Goal: Find specific page/section

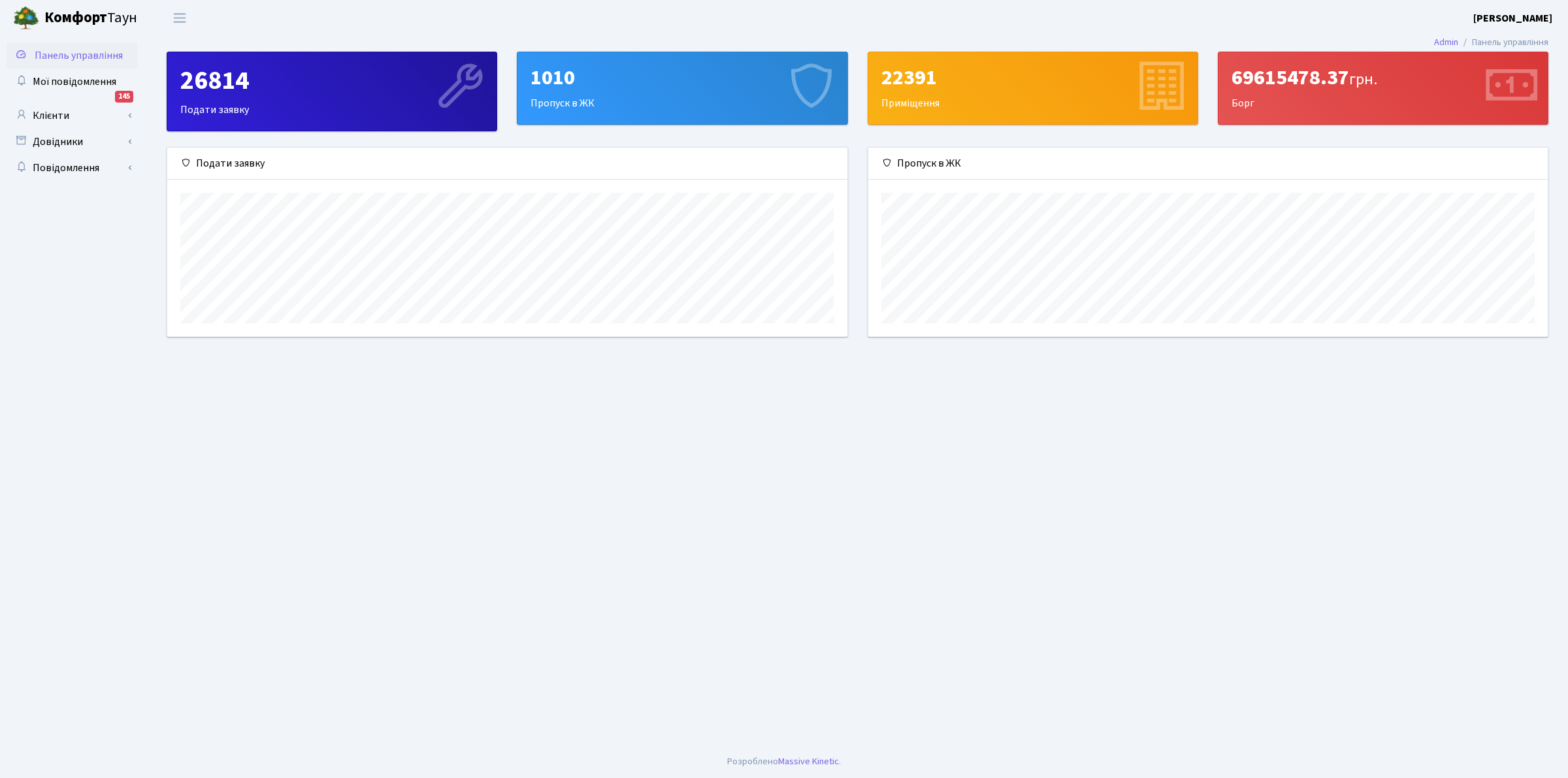
scroll to position [189, 679]
click at [60, 116] on link "Клієнти" at bounding box center [72, 116] width 131 height 26
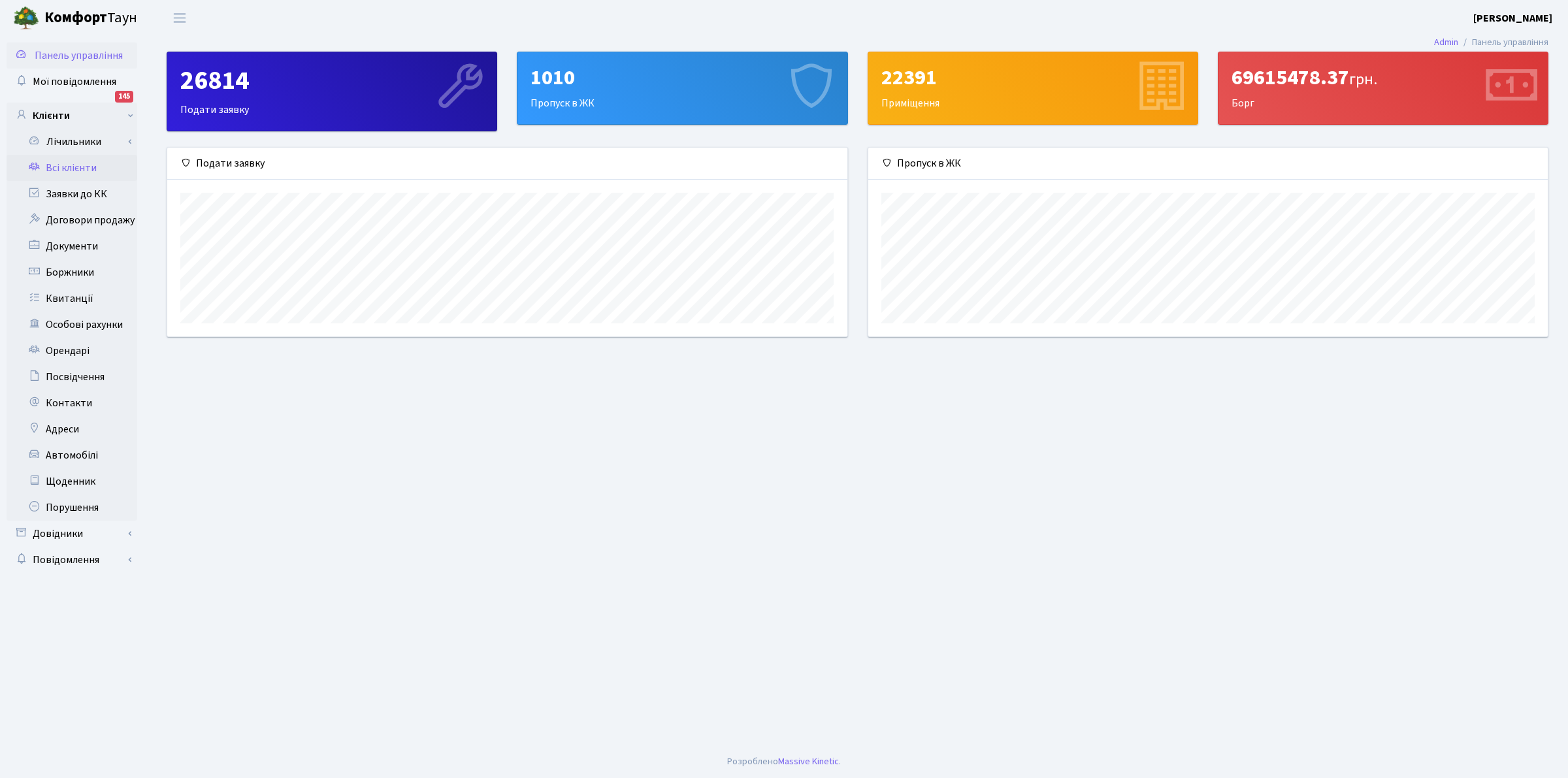
click at [65, 170] on link "Всі клієнти" at bounding box center [72, 167] width 131 height 26
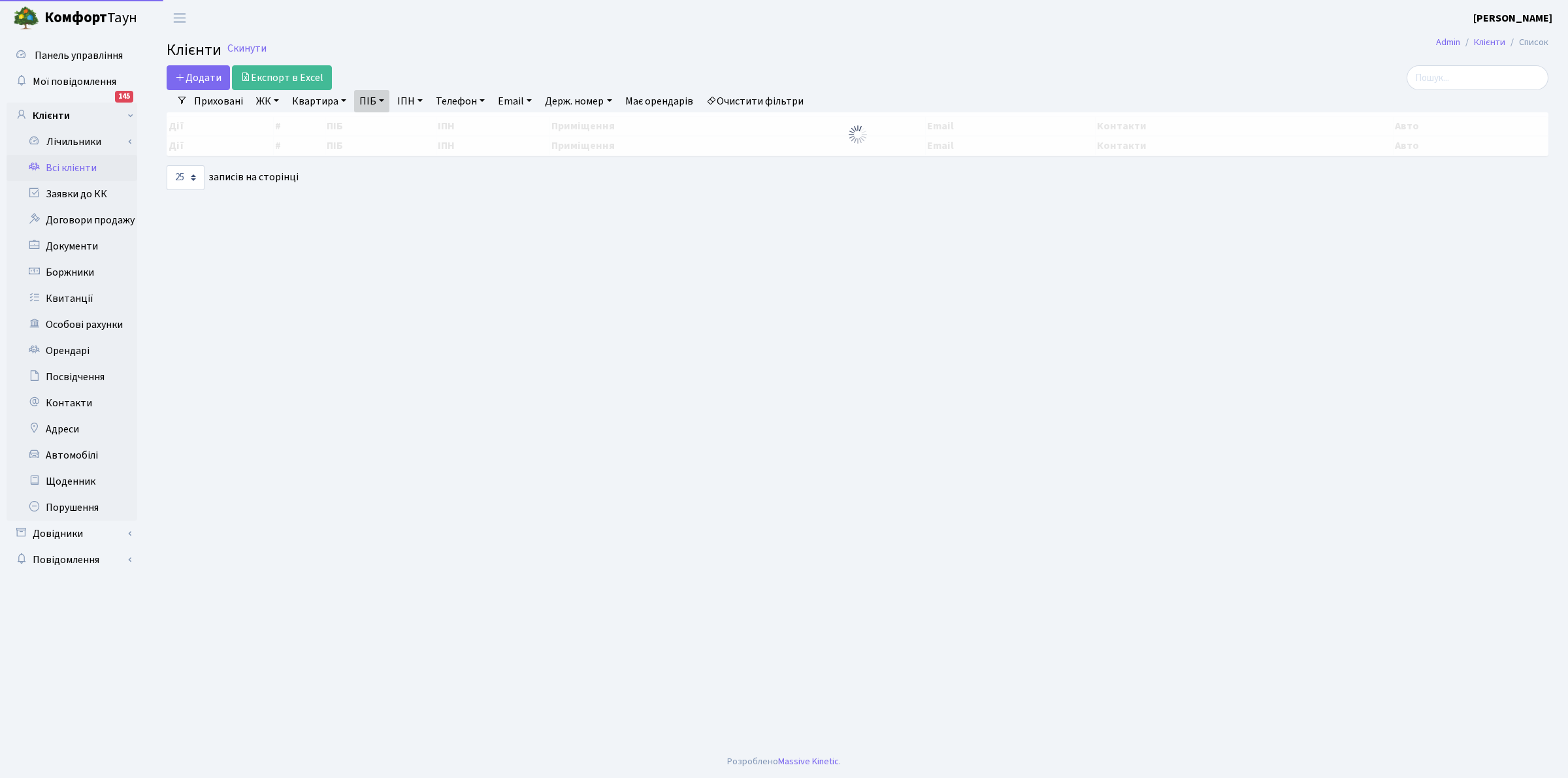
select select "25"
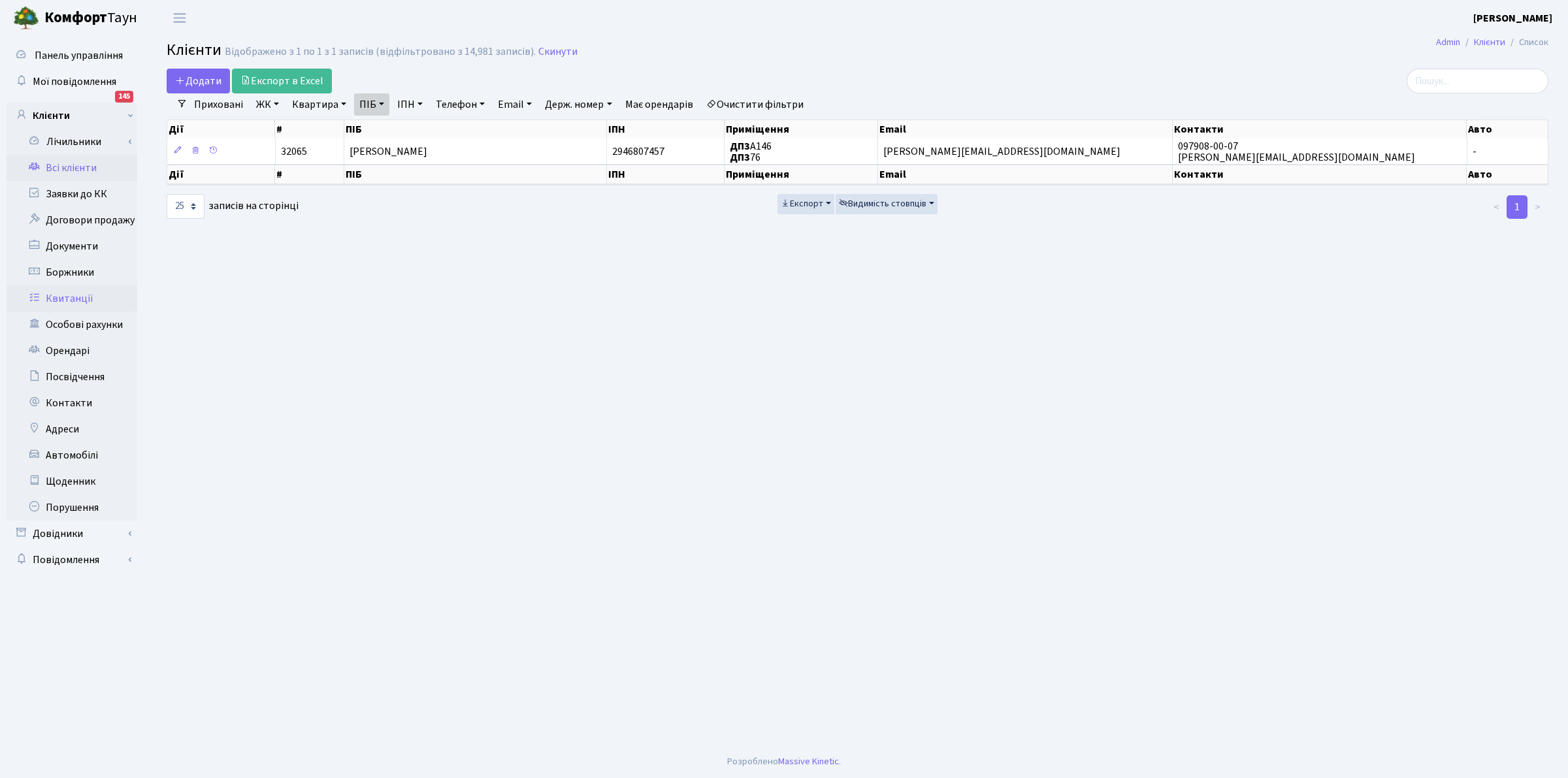
click at [76, 295] on link "Квитанції" at bounding box center [72, 298] width 131 height 26
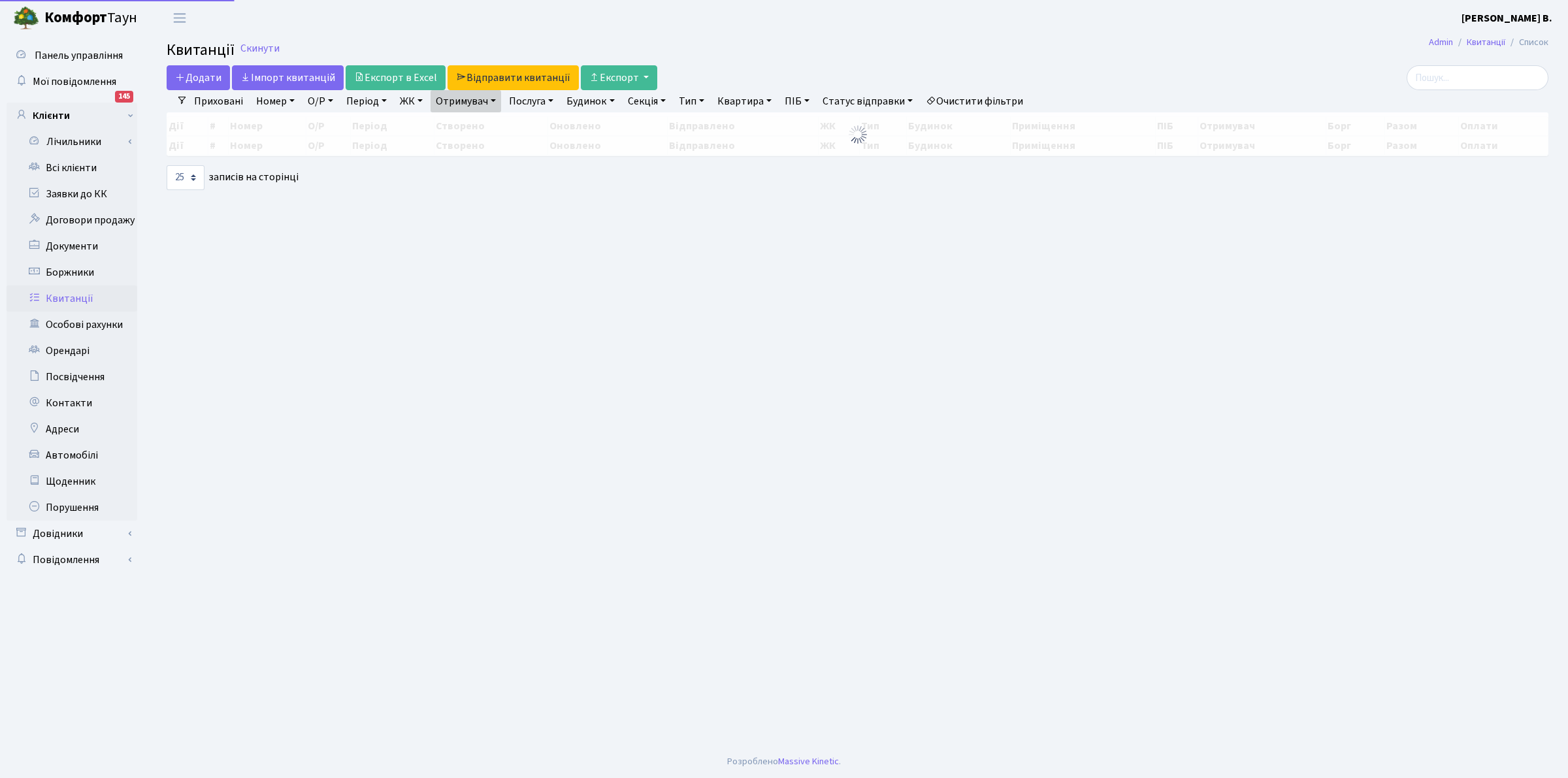
select select "25"
drag, startPoint x: 263, startPoint y: 44, endPoint x: 697, endPoint y: 134, distance: 443.2
click at [263, 44] on span "Скинути" at bounding box center [258, 49] width 42 height 13
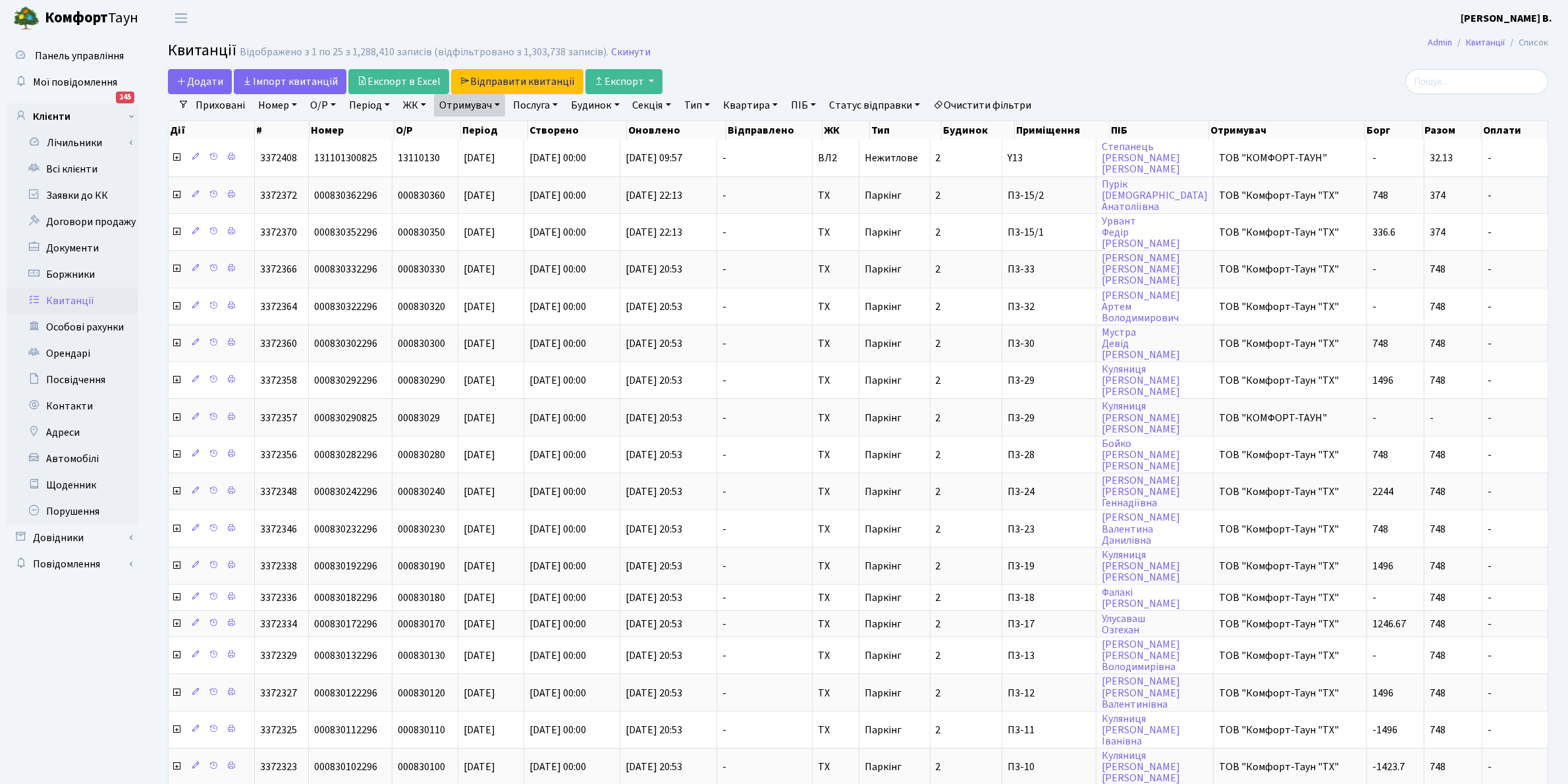
click at [744, 104] on link "Квартира" at bounding box center [749, 105] width 65 height 22
click at [742, 140] on input "text" at bounding box center [756, 131] width 77 height 25
type input "127"
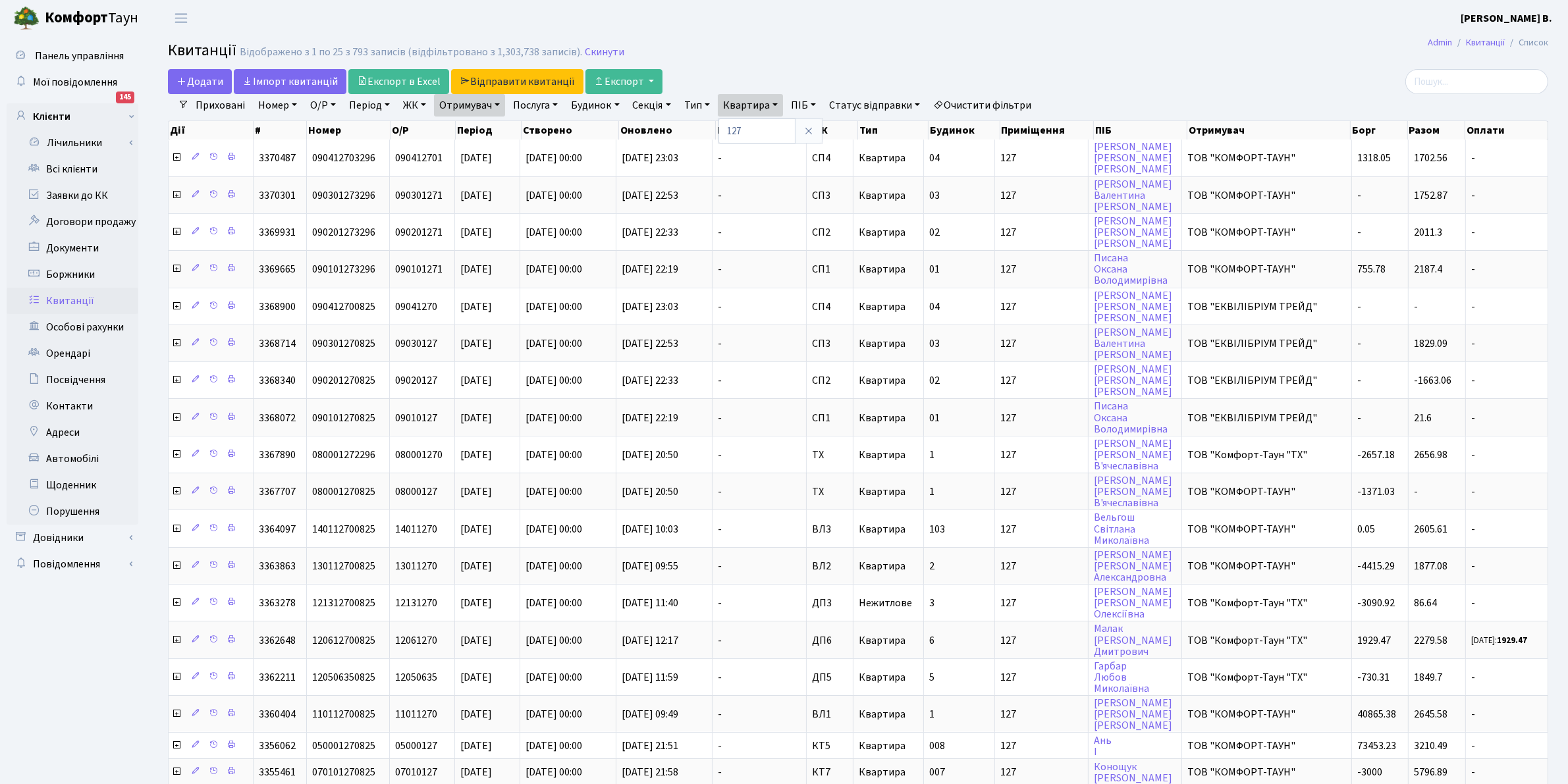
click at [711, 17] on header "[PERSON_NAME] [PERSON_NAME] В. Мій обліковий запис Вийти" at bounding box center [784, 18] width 1568 height 36
click at [748, 114] on link "Квартира" at bounding box center [749, 105] width 65 height 22
drag, startPoint x: 725, startPoint y: 34, endPoint x: 574, endPoint y: 77, distance: 157.0
click at [715, 30] on header "[PERSON_NAME] [PERSON_NAME] В. Мій обліковий запис Вийти" at bounding box center [784, 18] width 1568 height 36
click at [407, 106] on link "ЖК" at bounding box center [415, 105] width 34 height 22
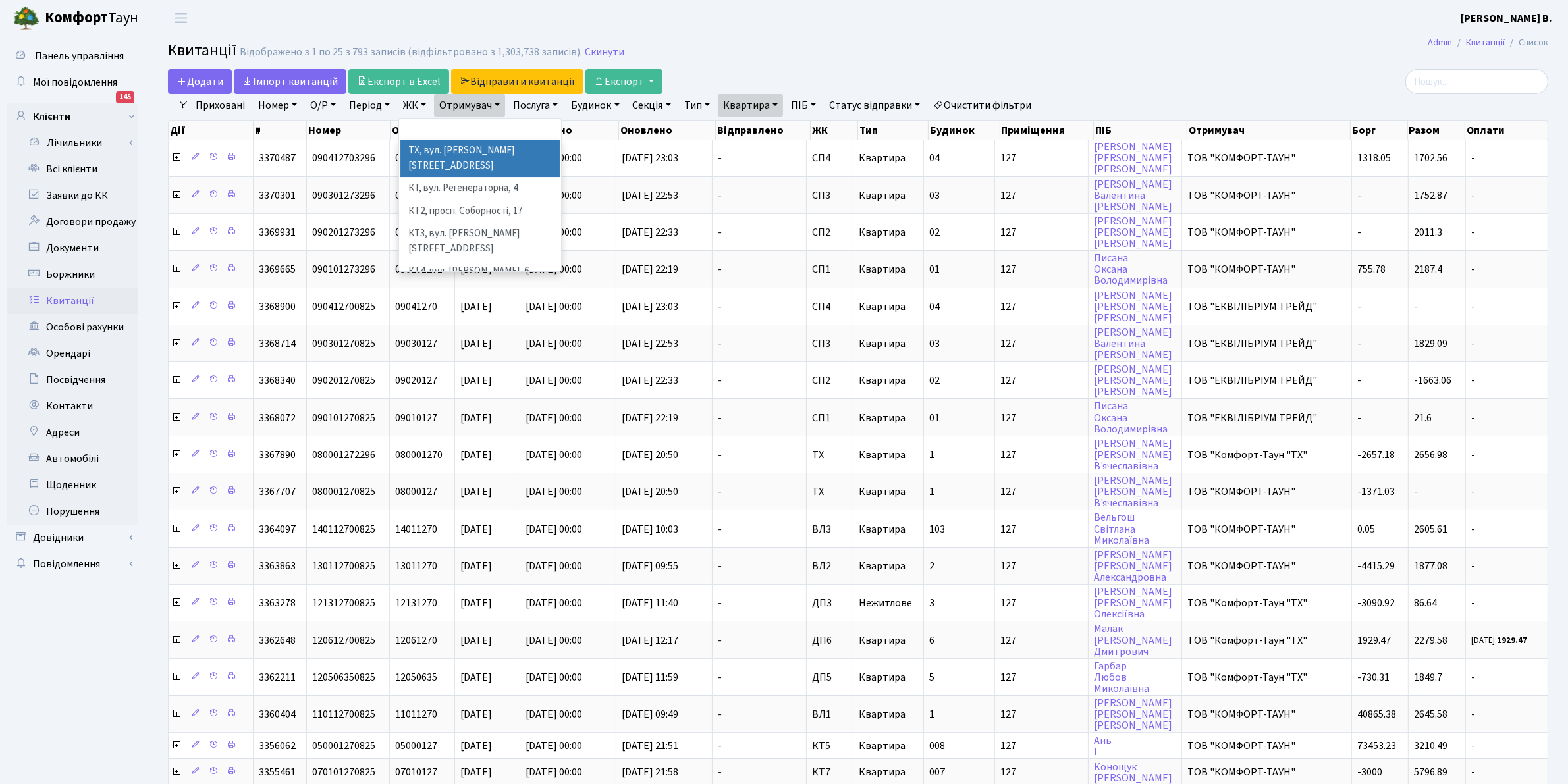
click at [466, 149] on li "ТХ, вул. [PERSON_NAME][STREET_ADDRESS]" at bounding box center [480, 159] width 160 height 38
